Goal: Book appointment/travel/reservation

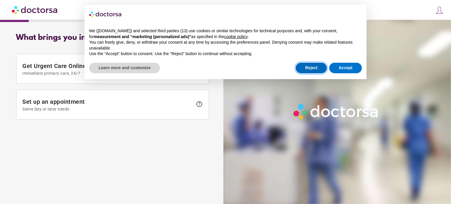
click at [314, 69] on button "Reject" at bounding box center [311, 68] width 31 height 11
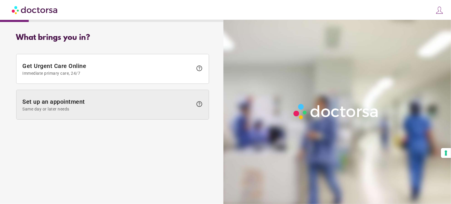
click at [83, 103] on span "Set up an appointment Same day or later needs" at bounding box center [107, 104] width 170 height 13
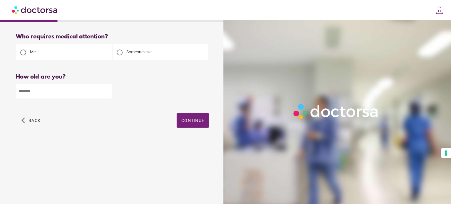
click at [53, 93] on input "number" at bounding box center [63, 91] width 95 height 14
click at [190, 118] on span "button" at bounding box center [193, 120] width 32 height 15
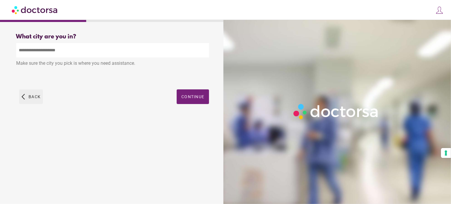
click at [26, 100] on span "button" at bounding box center [31, 97] width 24 height 15
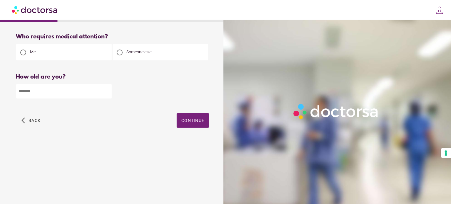
drag, startPoint x: 19, startPoint y: 92, endPoint x: 1, endPoint y: 92, distance: 17.9
click at [1, 92] on div "What brings you in? Get Urgent Care Online Immediate primary care, 24/7 help Se…" at bounding box center [225, 95] width 451 height 191
type input "*"
type input "**"
click at [198, 125] on span "button" at bounding box center [193, 120] width 32 height 15
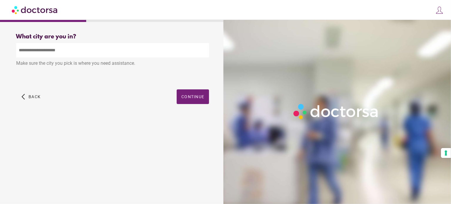
click at [59, 52] on input "text" at bounding box center [112, 50] width 193 height 14
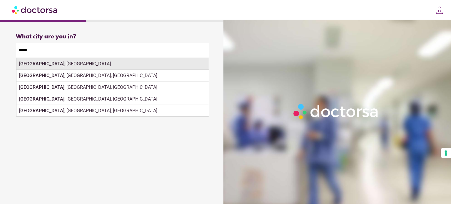
click at [106, 67] on div "[GEOGRAPHIC_DATA] , [GEOGRAPHIC_DATA]" at bounding box center [112, 64] width 192 height 12
type input "**********"
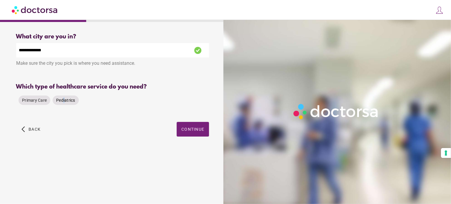
click at [64, 100] on span "Pediatrics" at bounding box center [65, 100] width 19 height 5
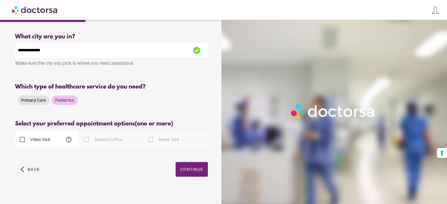
click at [40, 103] on span "Primary Care" at bounding box center [33, 100] width 25 height 5
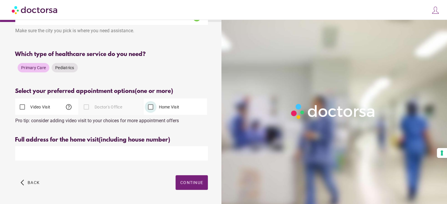
scroll to position [53, 0]
